Goal: Task Accomplishment & Management: Manage account settings

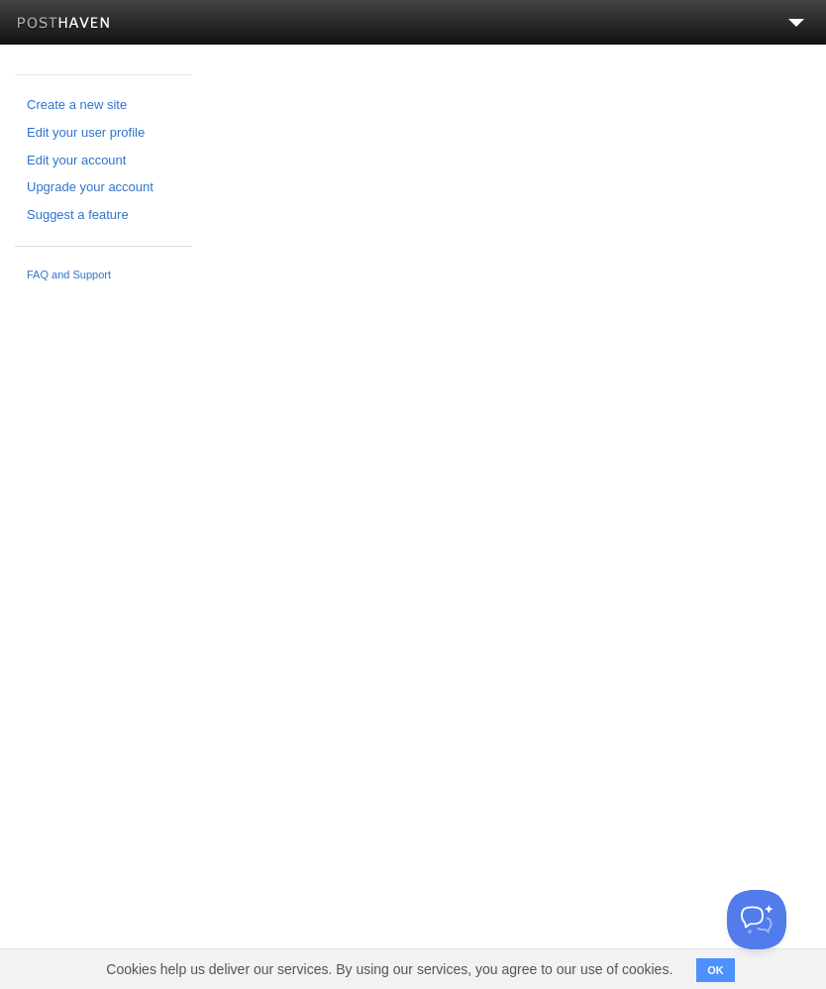
click at [79, 102] on link "Create a new site" at bounding box center [104, 105] width 154 height 21
click at [70, 99] on link "Create a new site" at bounding box center [104, 105] width 154 height 21
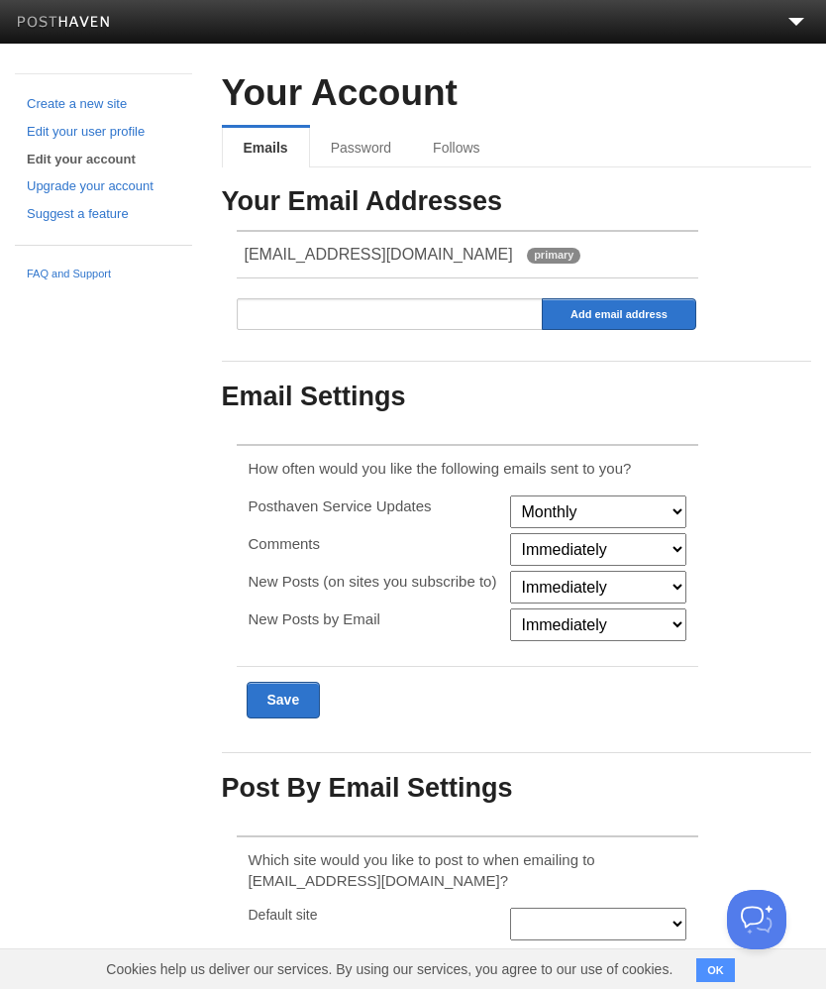
scroll to position [1, 0]
